Goal: Information Seeking & Learning: Learn about a topic

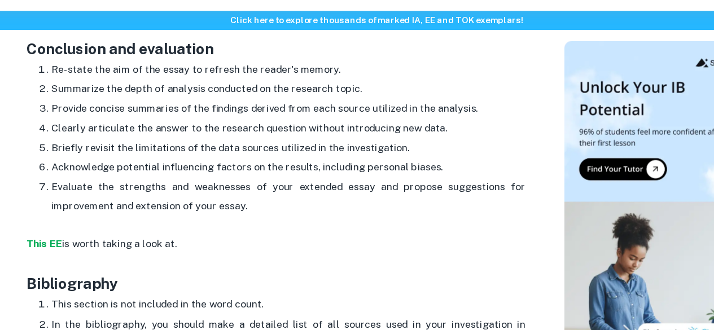
scroll to position [1758, 0]
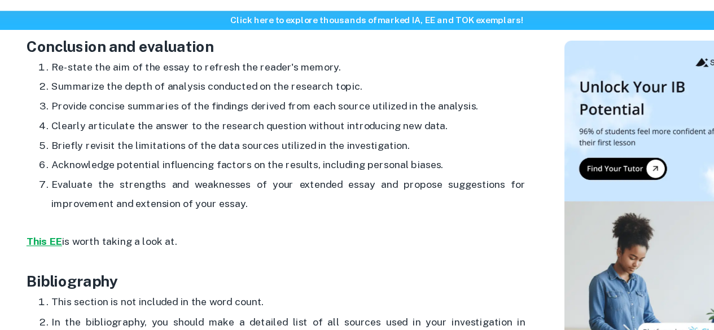
click at [50, 244] on strong "This EE" at bounding box center [56, 249] width 32 height 11
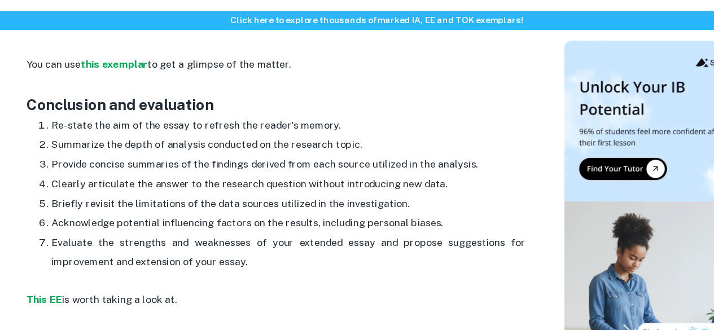
scroll to position [1710, 0]
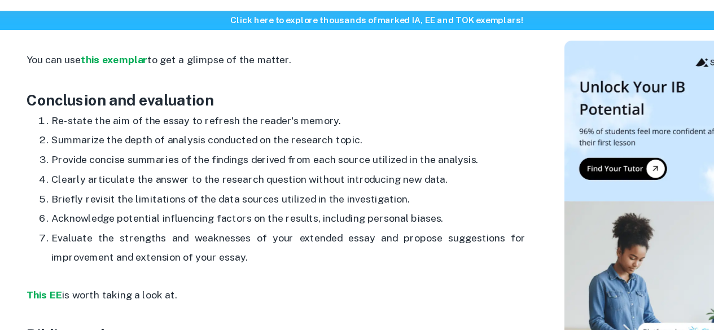
drag, startPoint x: 42, startPoint y: 116, endPoint x: 250, endPoint y: 256, distance: 250.8
copy div "Conclusion and evaluation Re-state the aim of the essay to refresh the reader's…"
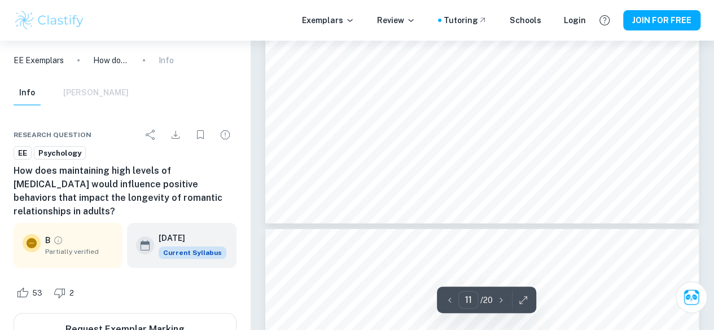
scroll to position [6259, 0]
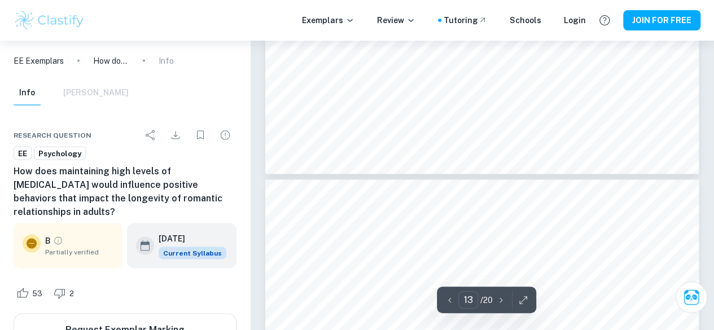
type input "14"
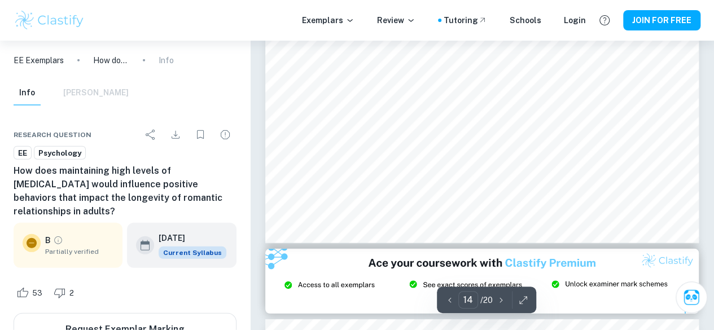
scroll to position [7935, 0]
